Goal: Share content: Share content

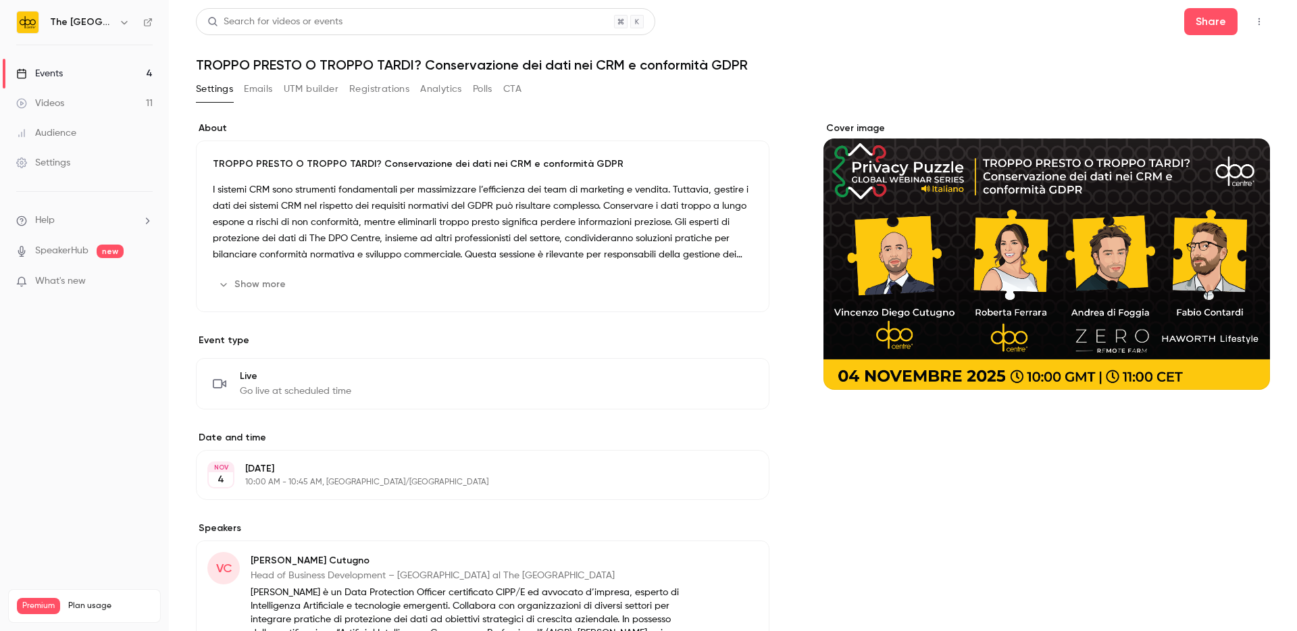
click at [61, 72] on div "Events" at bounding box center [39, 74] width 47 height 14
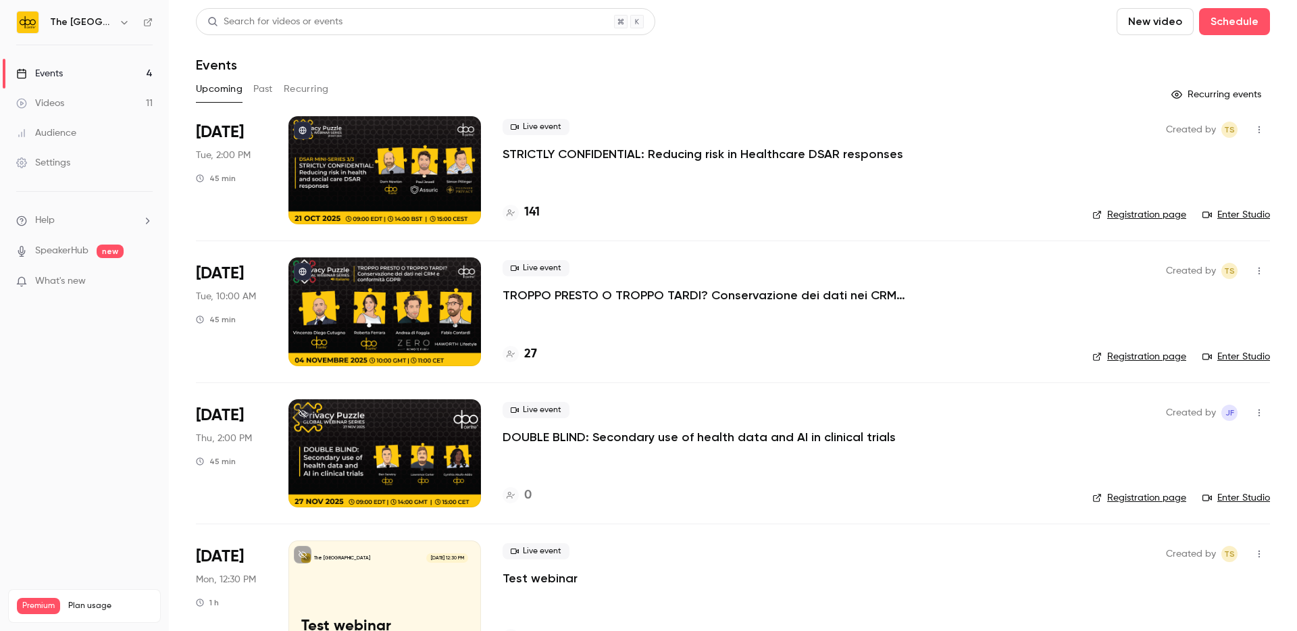
click at [565, 152] on p "STRICTLY CONFIDENTIAL: Reducing risk in Healthcare DSAR responses" at bounding box center [702, 154] width 401 height 16
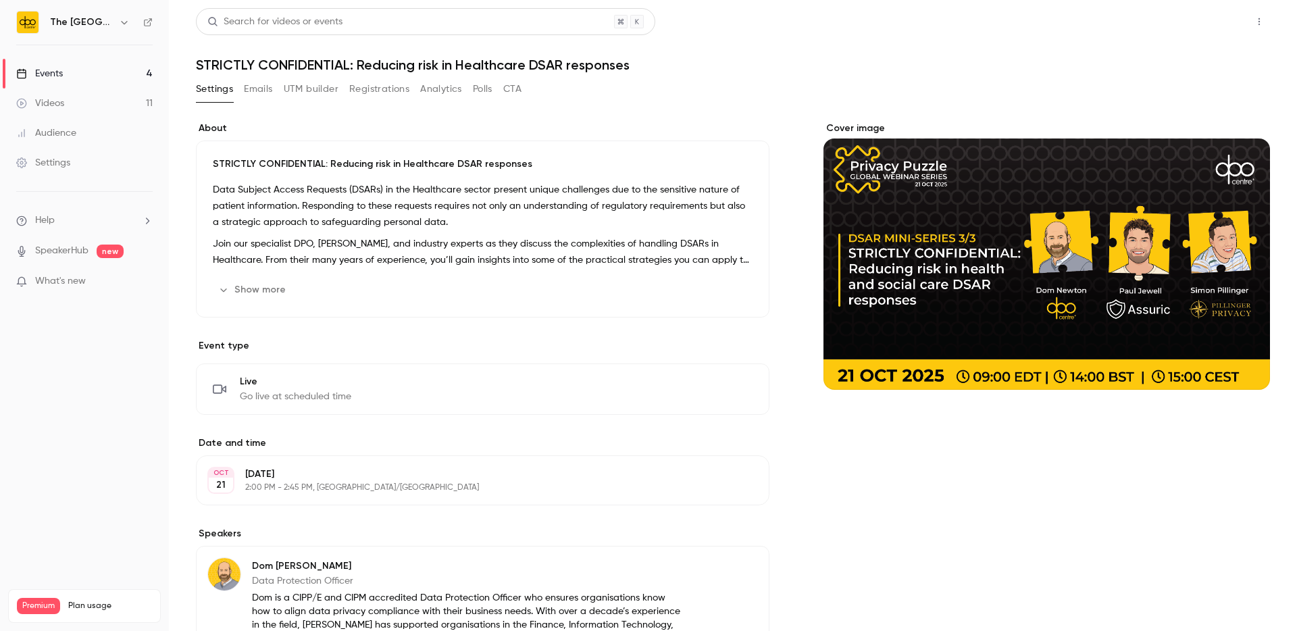
click at [1193, 25] on button "Share" at bounding box center [1210, 21] width 53 height 27
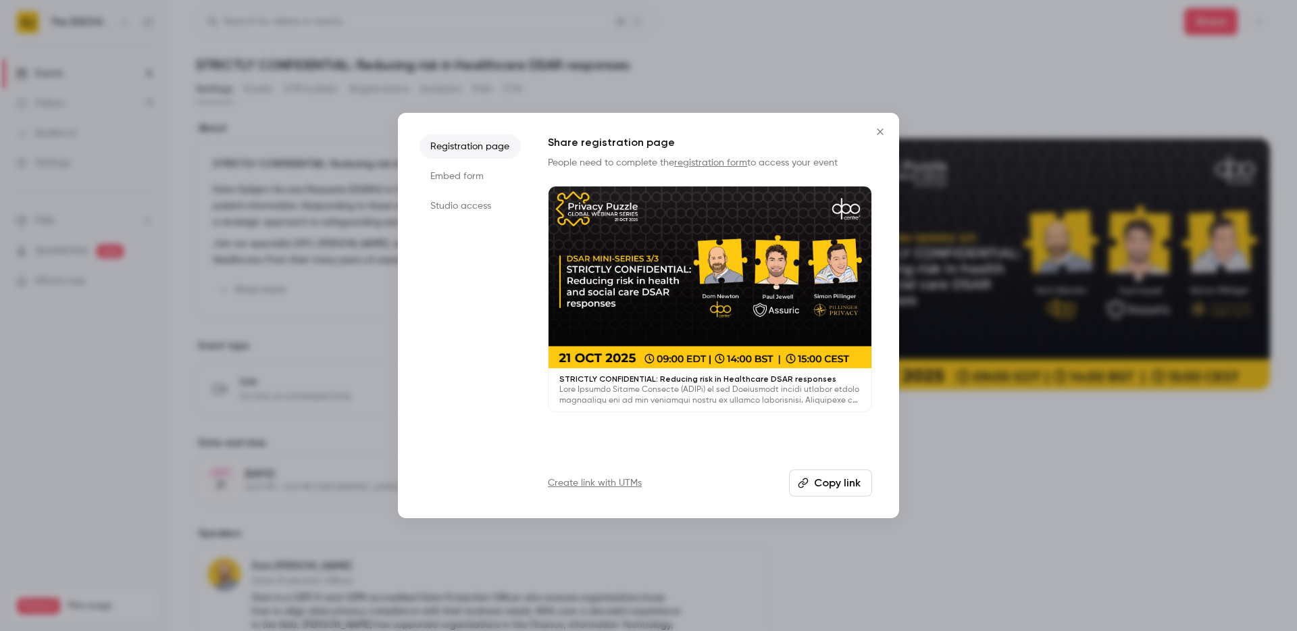
click at [814, 487] on button "Copy link" at bounding box center [830, 482] width 83 height 27
